Goal: Task Accomplishment & Management: Use online tool/utility

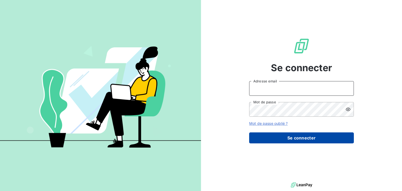
type input "[EMAIL_ADDRESS][DOMAIN_NAME]"
click at [308, 138] on button "Se connecter" at bounding box center [301, 137] width 105 height 11
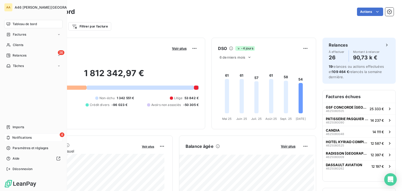
click at [23, 137] on span "Notifications" at bounding box center [21, 137] width 19 height 5
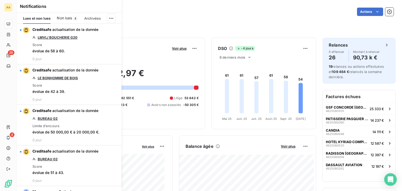
click at [70, 16] on span "Non lues" at bounding box center [64, 17] width 15 height 5
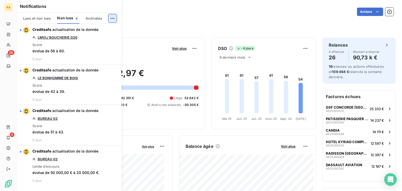
click at [108, 18] on html "AA 26 4 Tableau de bord Actions Filtrer par client Filtrer par facture Encours …" at bounding box center [201, 95] width 402 height 191
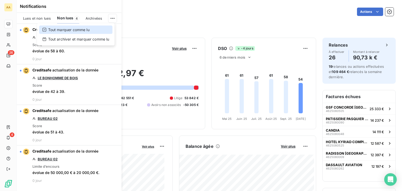
click at [81, 30] on div "Tout marquer comme lu" at bounding box center [75, 30] width 73 height 8
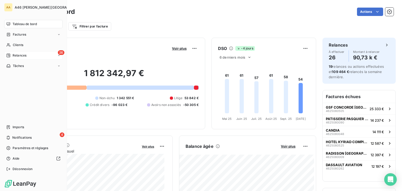
click at [20, 55] on span "Relances" at bounding box center [20, 55] width 14 height 5
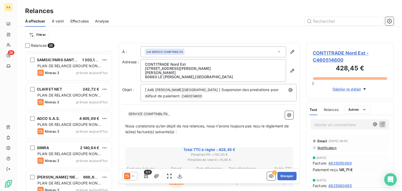
scroll to position [445, 0]
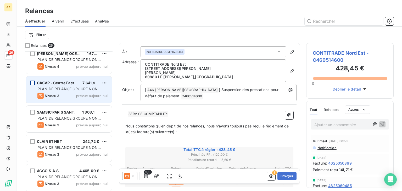
click at [32, 82] on div "grid" at bounding box center [32, 83] width 5 height 5
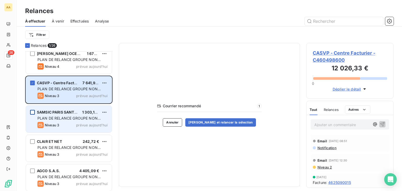
click at [32, 111] on div "grid" at bounding box center [32, 112] width 5 height 5
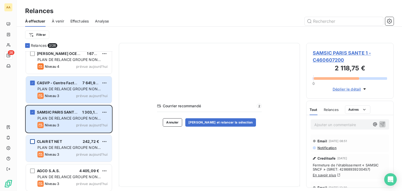
click at [32, 140] on div "grid" at bounding box center [32, 141] width 5 height 5
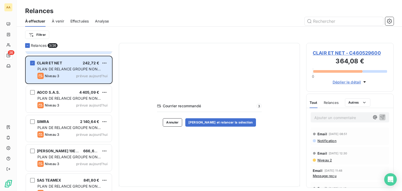
scroll to position [136, 83]
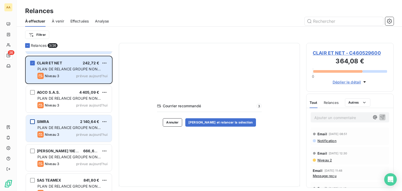
click at [33, 122] on div "grid" at bounding box center [32, 121] width 5 height 5
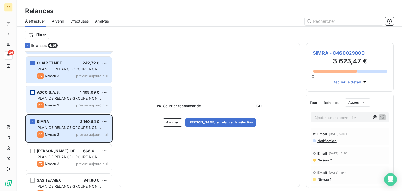
click at [33, 91] on div "grid" at bounding box center [32, 92] width 5 height 5
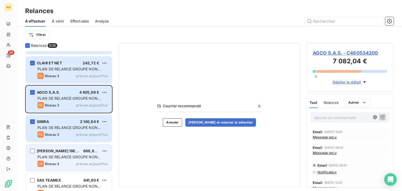
drag, startPoint x: 32, startPoint y: 150, endPoint x: 51, endPoint y: 155, distance: 18.9
click at [32, 149] on div "grid" at bounding box center [32, 151] width 5 height 5
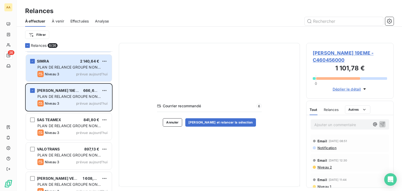
scroll to position [602, 0]
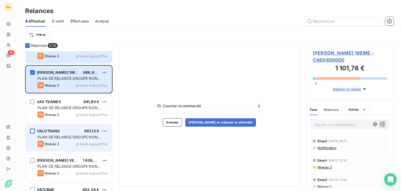
click at [33, 130] on div "grid" at bounding box center [32, 131] width 5 height 5
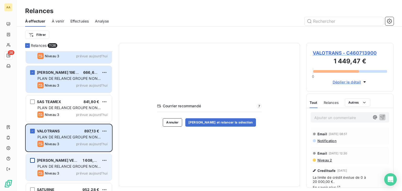
click at [31, 159] on div "grid" at bounding box center [32, 160] width 5 height 5
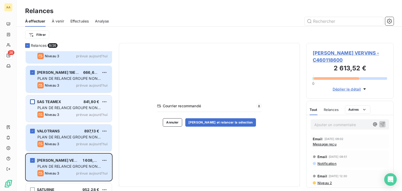
click at [32, 102] on div "grid" at bounding box center [32, 101] width 5 height 5
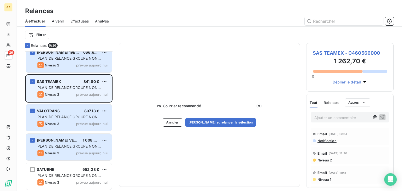
scroll to position [622, 0]
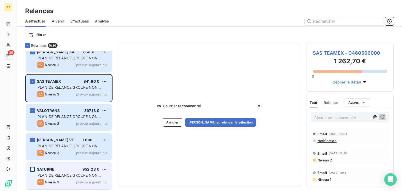
click at [31, 169] on div "grid" at bounding box center [32, 169] width 5 height 5
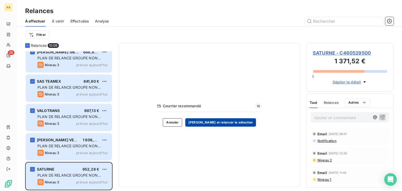
click at [223, 122] on button "[PERSON_NAME] et relancer la sélection" at bounding box center [220, 122] width 71 height 8
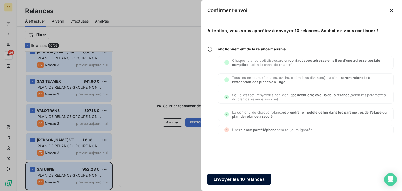
click at [242, 181] on button "Envoyer les 10 relances" at bounding box center [239, 179] width 64 height 11
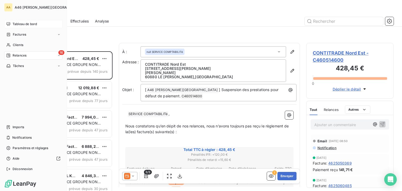
click at [26, 23] on span "Tableau de bord" at bounding box center [25, 24] width 24 height 5
